Goal: Task Accomplishment & Management: Manage account settings

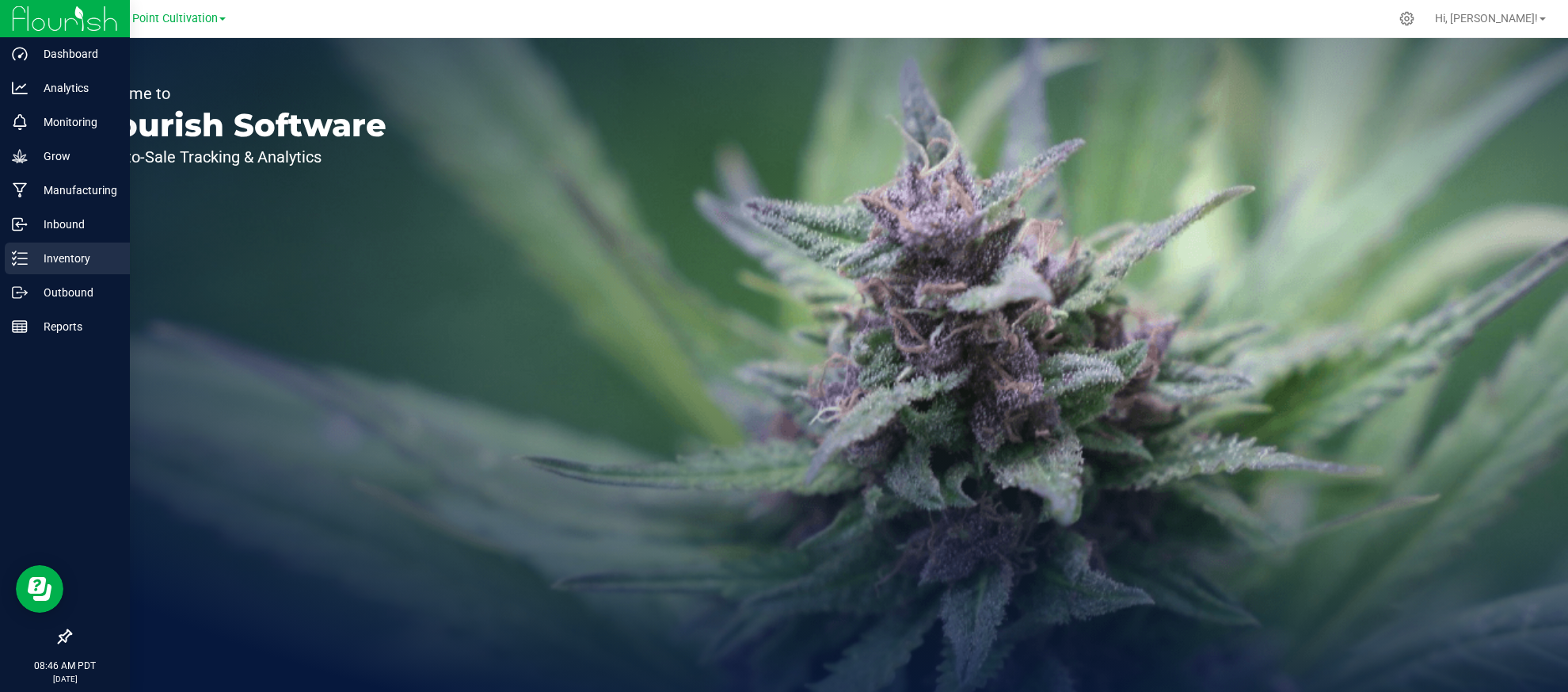
click at [78, 266] on p "Inventory" at bounding box center [75, 258] width 95 height 19
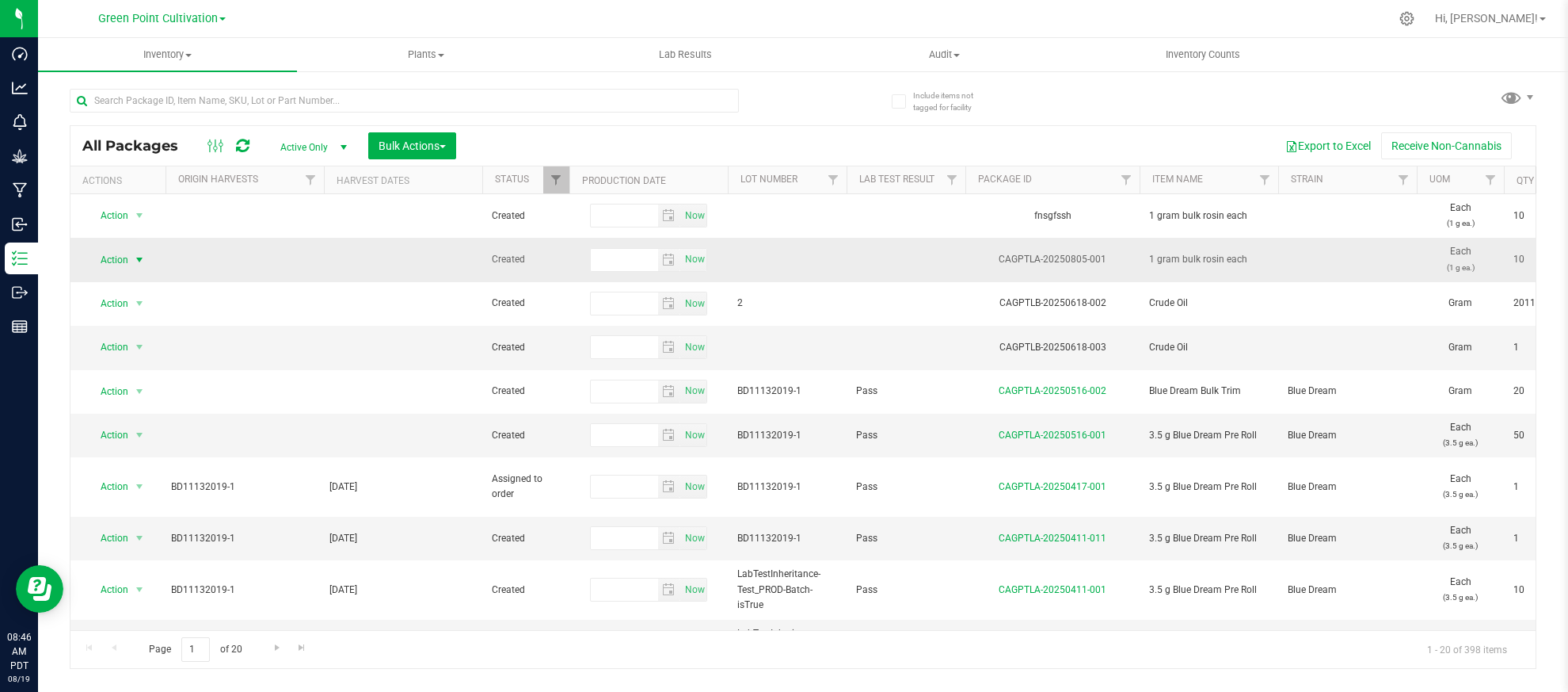
click at [122, 257] on span "Action" at bounding box center [107, 259] width 43 height 22
click at [773, 259] on td at bounding box center [787, 259] width 119 height 44
type input "h"
type input "1 Lot to Rule them All"
click at [174, 258] on div "All Packages Active Only Active Only Lab Samples Locked All Bulk Actions Add to…" at bounding box center [803, 397] width 1467 height 544
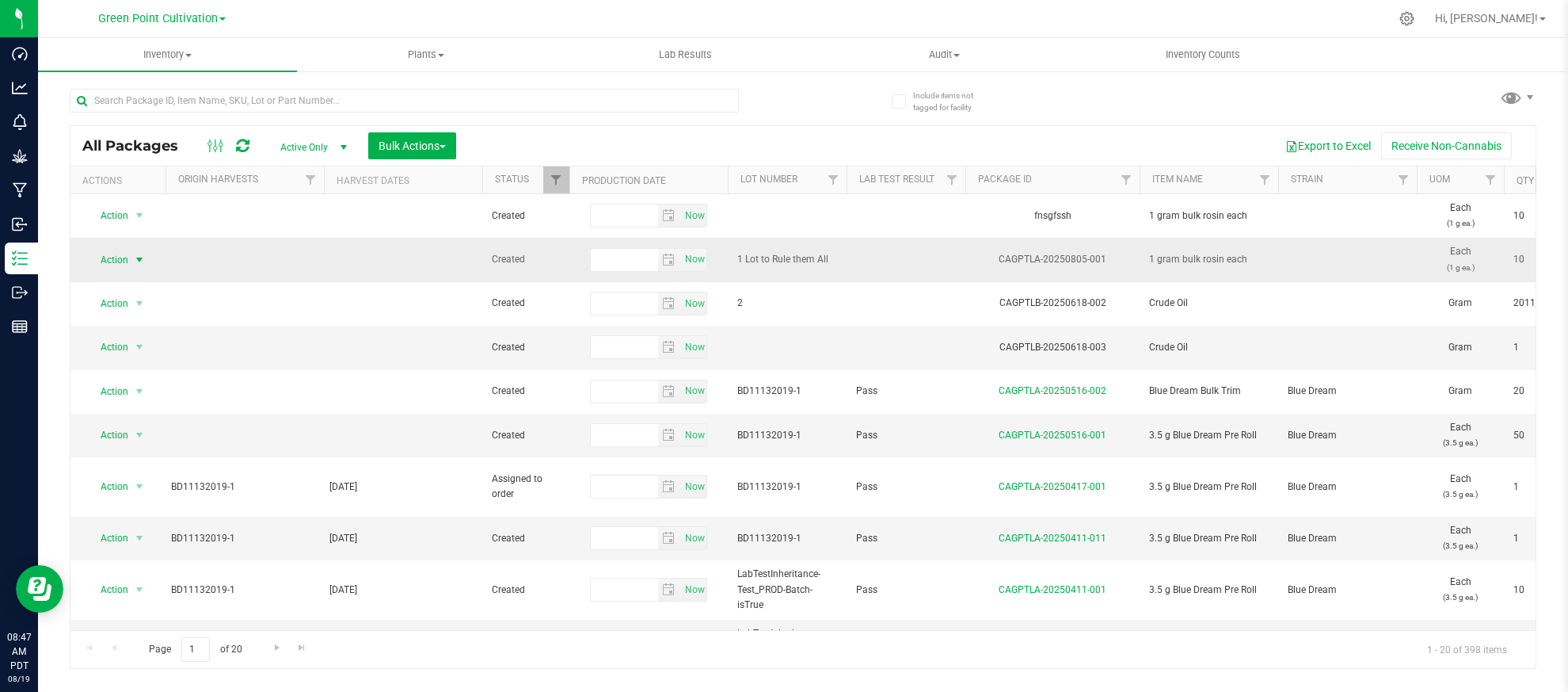
click at [122, 262] on span "Action" at bounding box center [107, 259] width 43 height 22
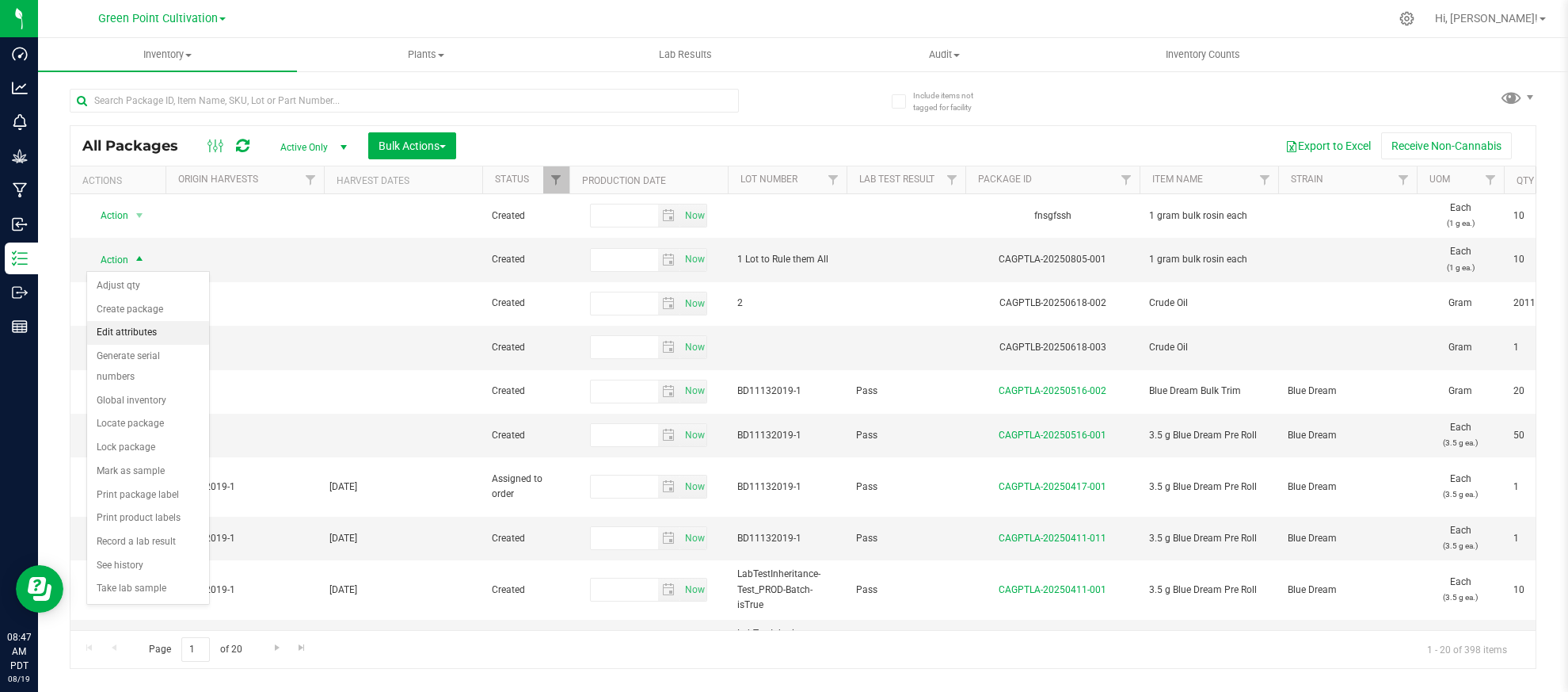
click at [150, 334] on li "Edit attributes" at bounding box center [148, 332] width 122 height 24
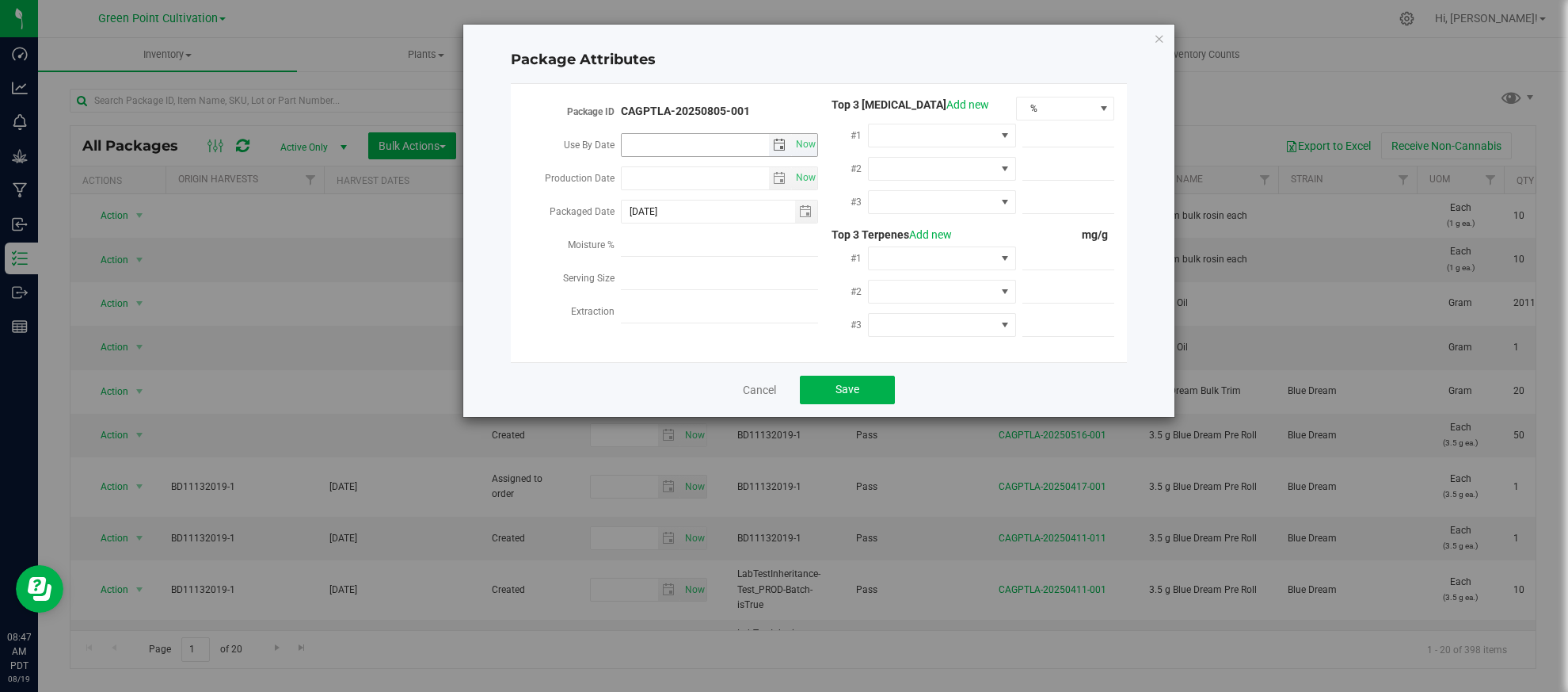
click at [722, 144] on input "Use By Date" at bounding box center [695, 144] width 147 height 22
click at [806, 141] on span "Now" at bounding box center [806, 144] width 27 height 23
click at [649, 144] on input "[DATE]" at bounding box center [695, 144] width 147 height 22
type input "[DATE]"
click at [533, 250] on div "Moisture %" at bounding box center [572, 246] width 99 height 33
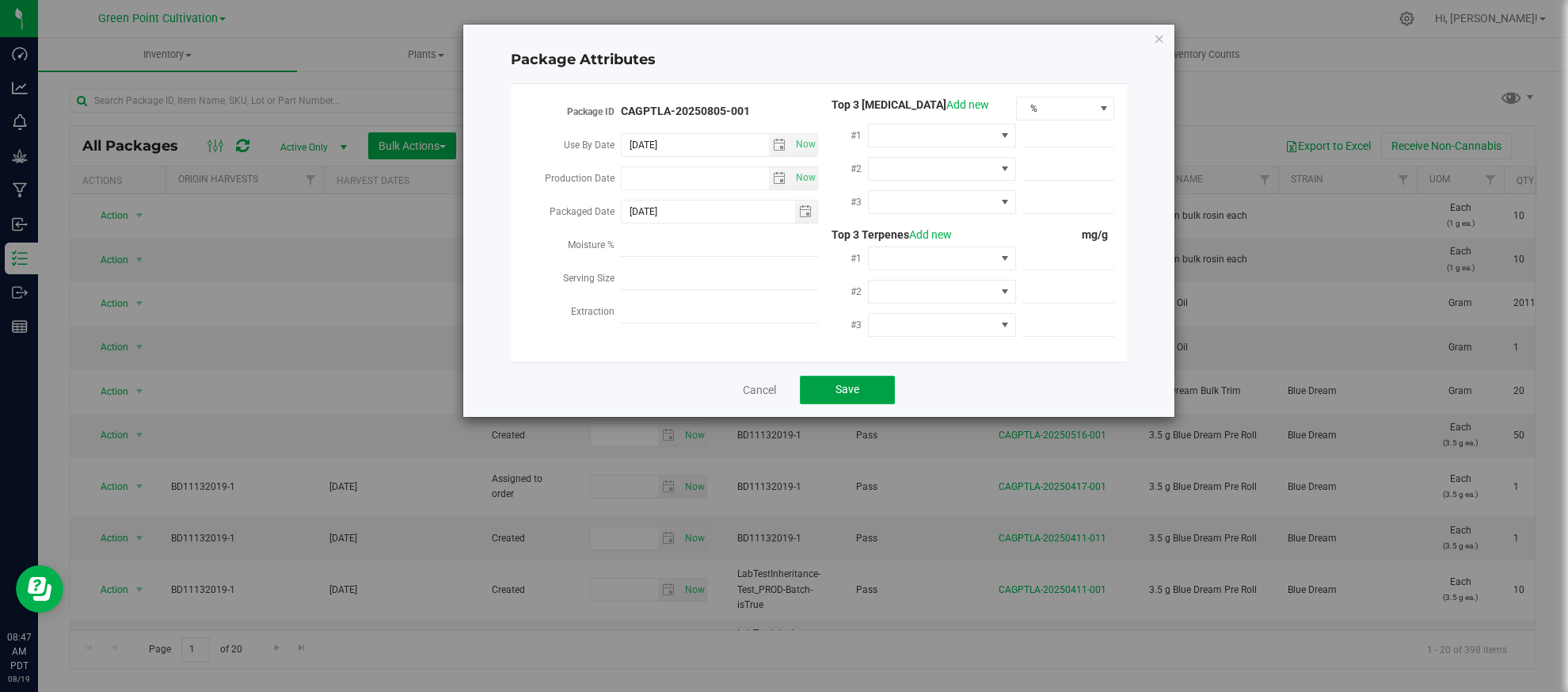
click at [864, 390] on button "Save" at bounding box center [848, 390] width 95 height 28
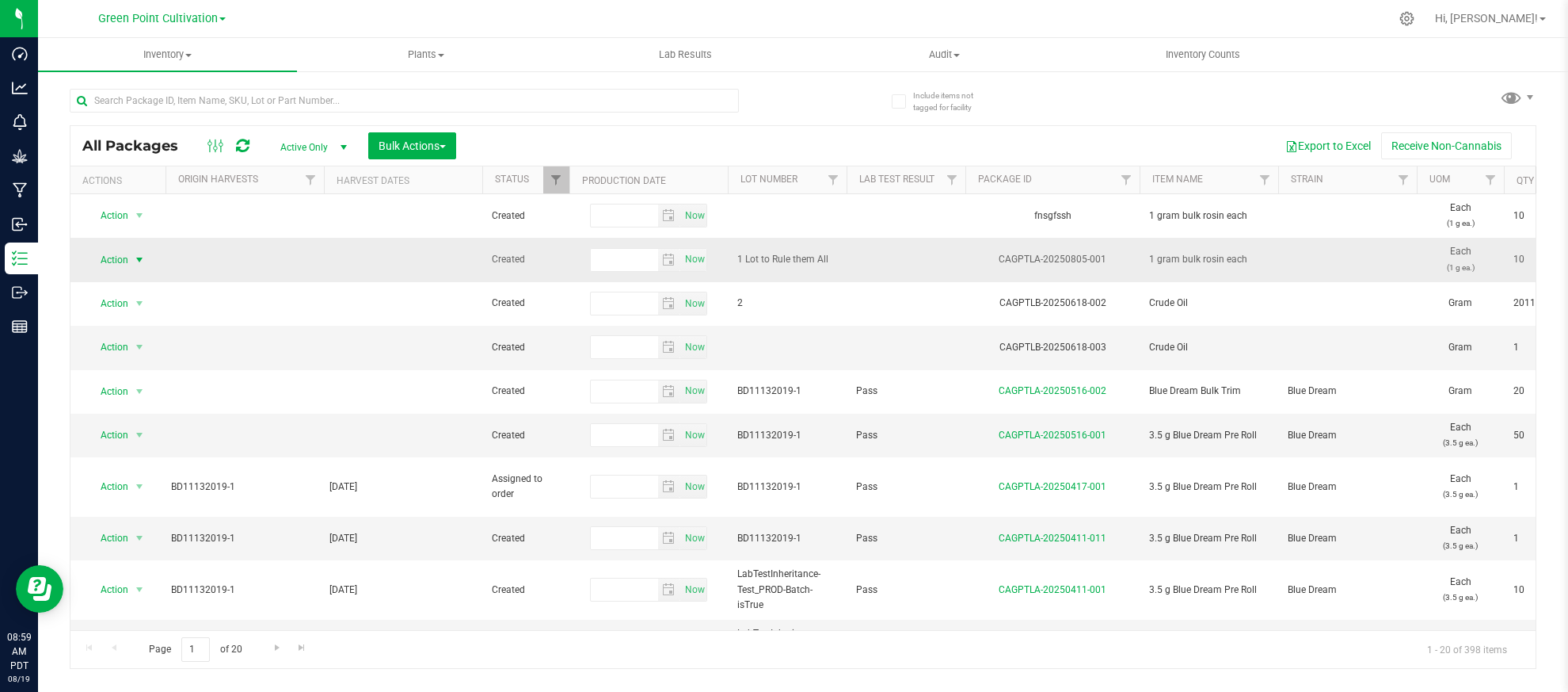
click at [120, 258] on span "Action" at bounding box center [107, 259] width 43 height 22
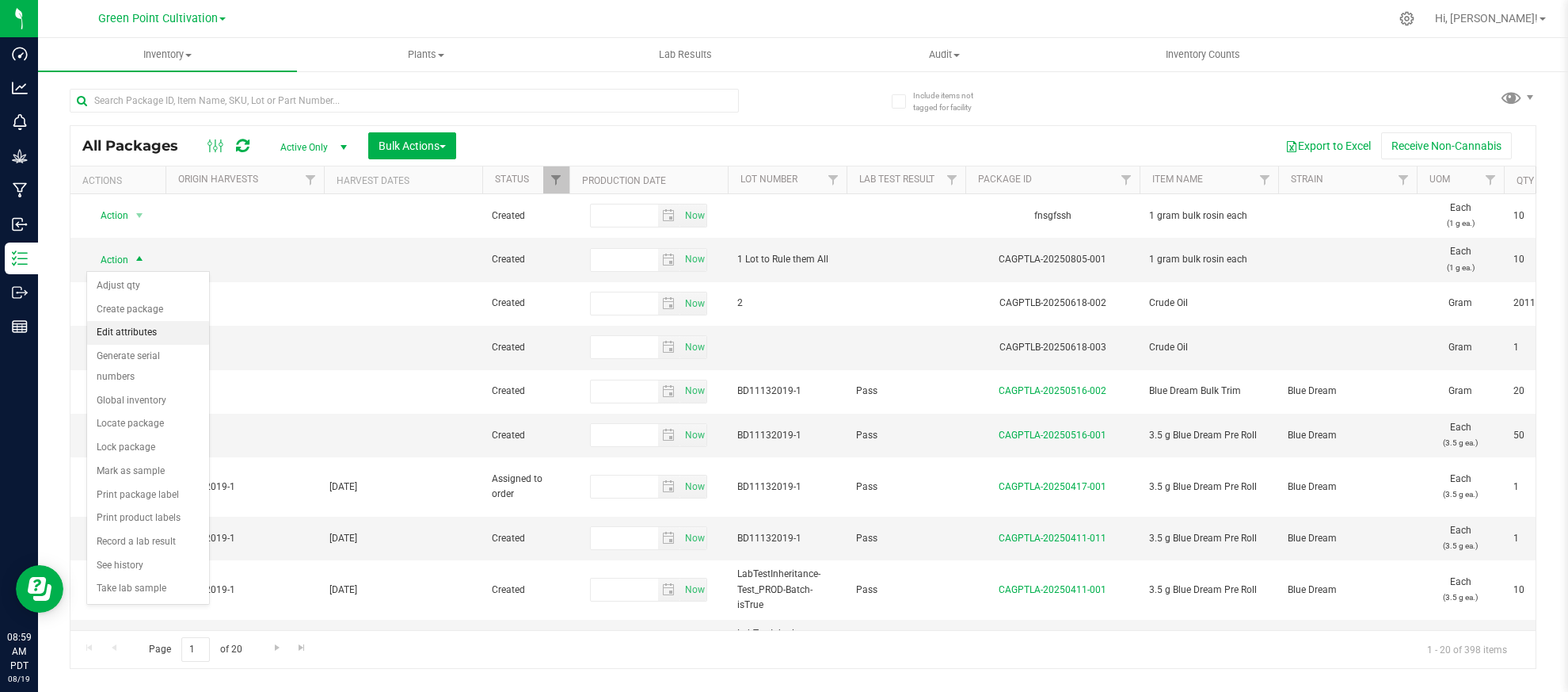
click at [162, 328] on li "Edit attributes" at bounding box center [148, 332] width 122 height 24
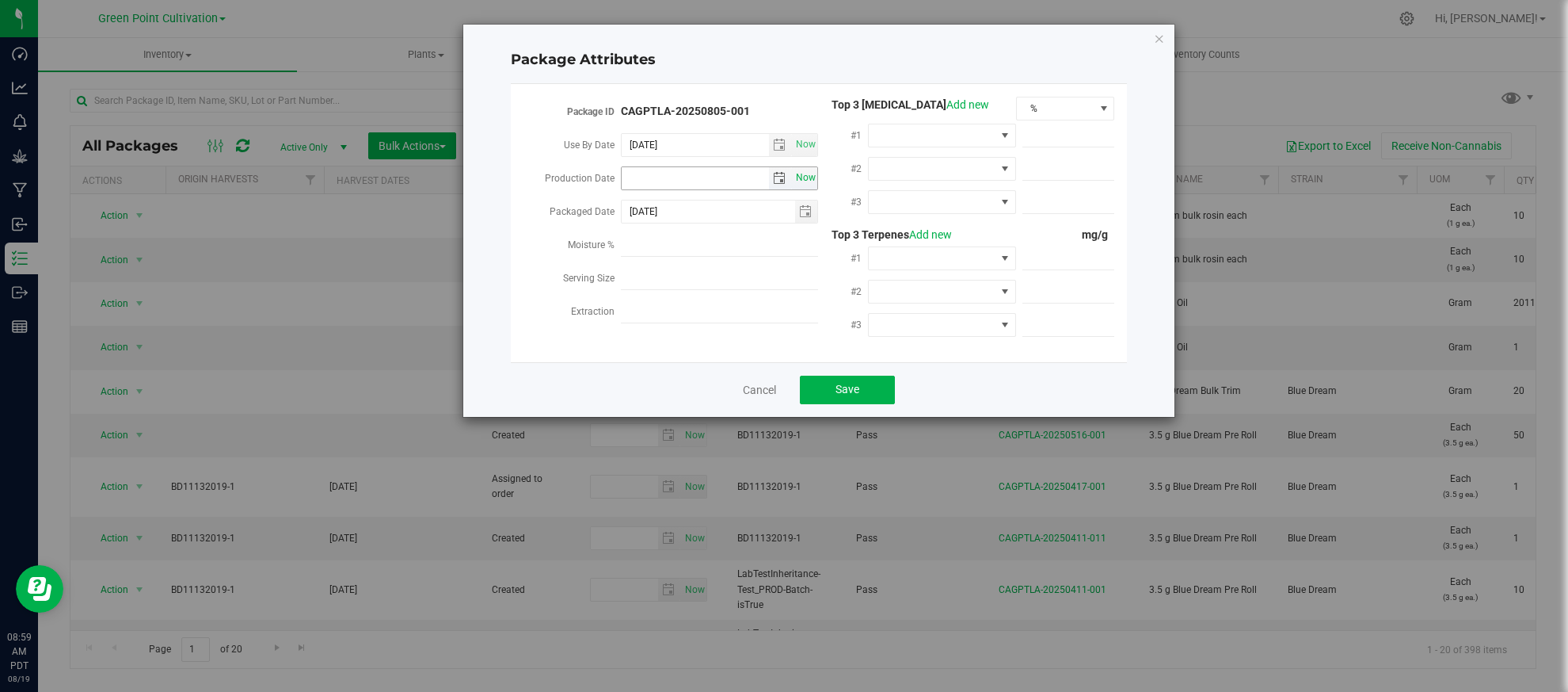
click at [804, 175] on span "Now" at bounding box center [806, 178] width 27 height 23
type input "[DATE]"
click at [853, 379] on button "Save" at bounding box center [848, 390] width 95 height 28
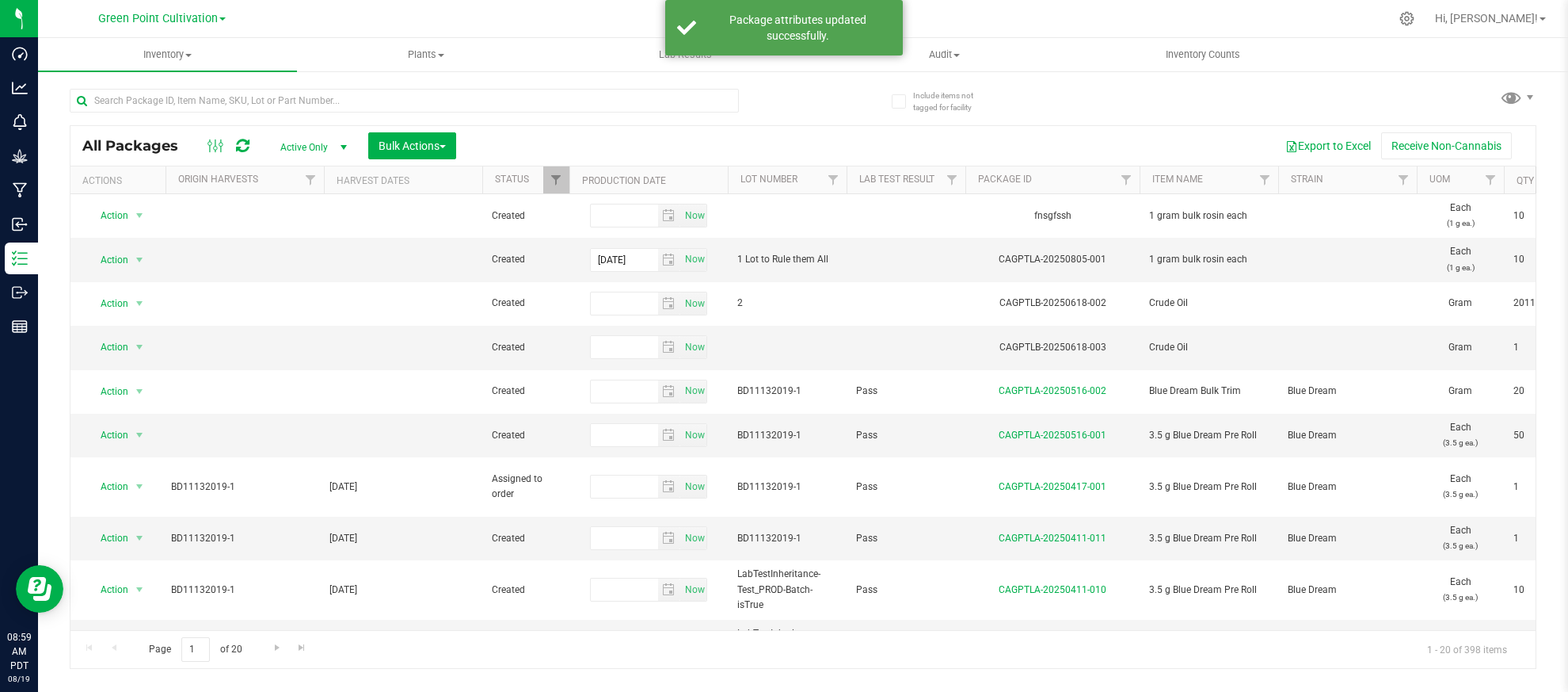
click at [242, 144] on icon at bounding box center [243, 145] width 13 height 16
